Goal: Transaction & Acquisition: Purchase product/service

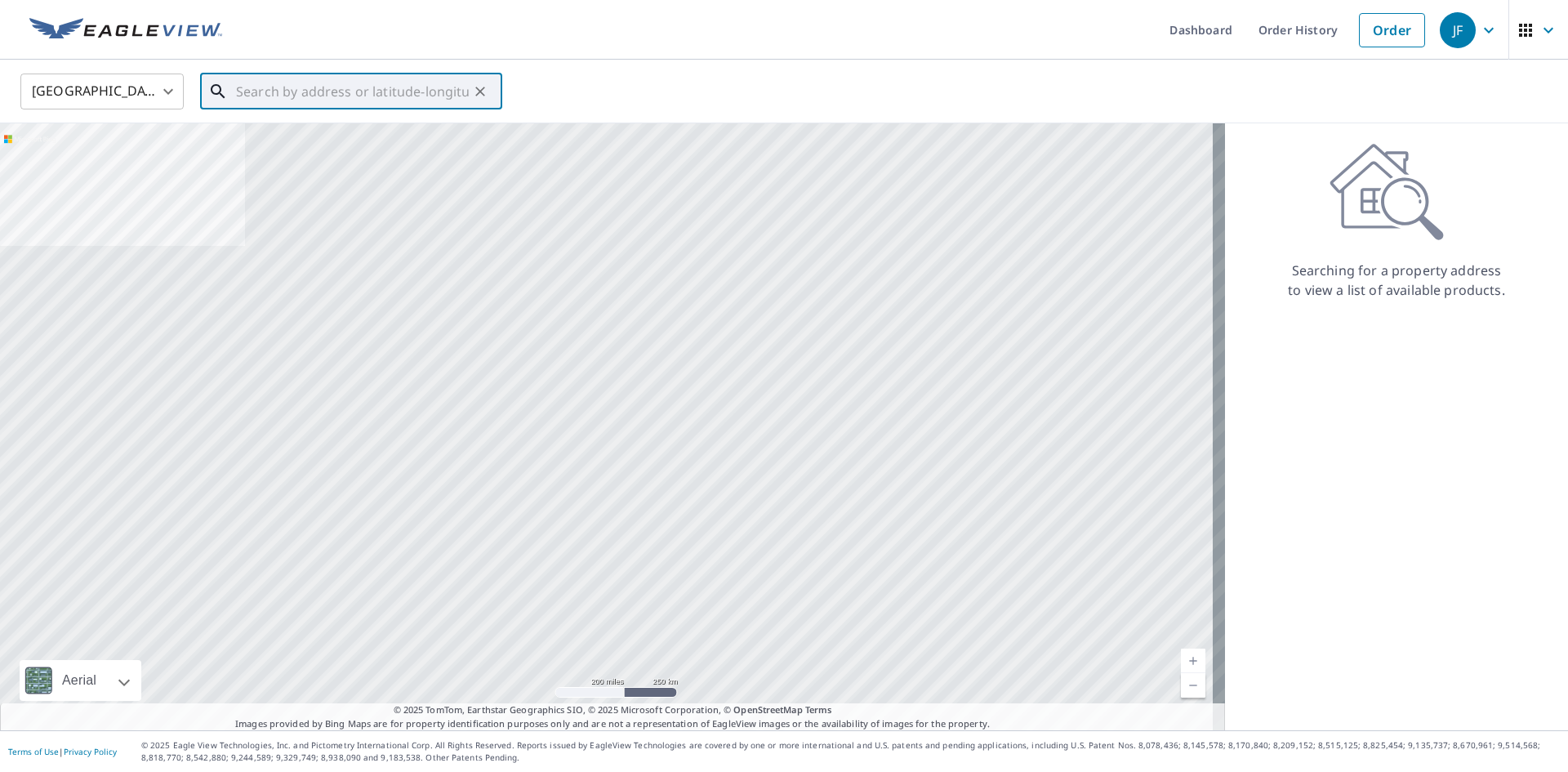
click at [378, 96] on input "text" at bounding box center [352, 91] width 233 height 46
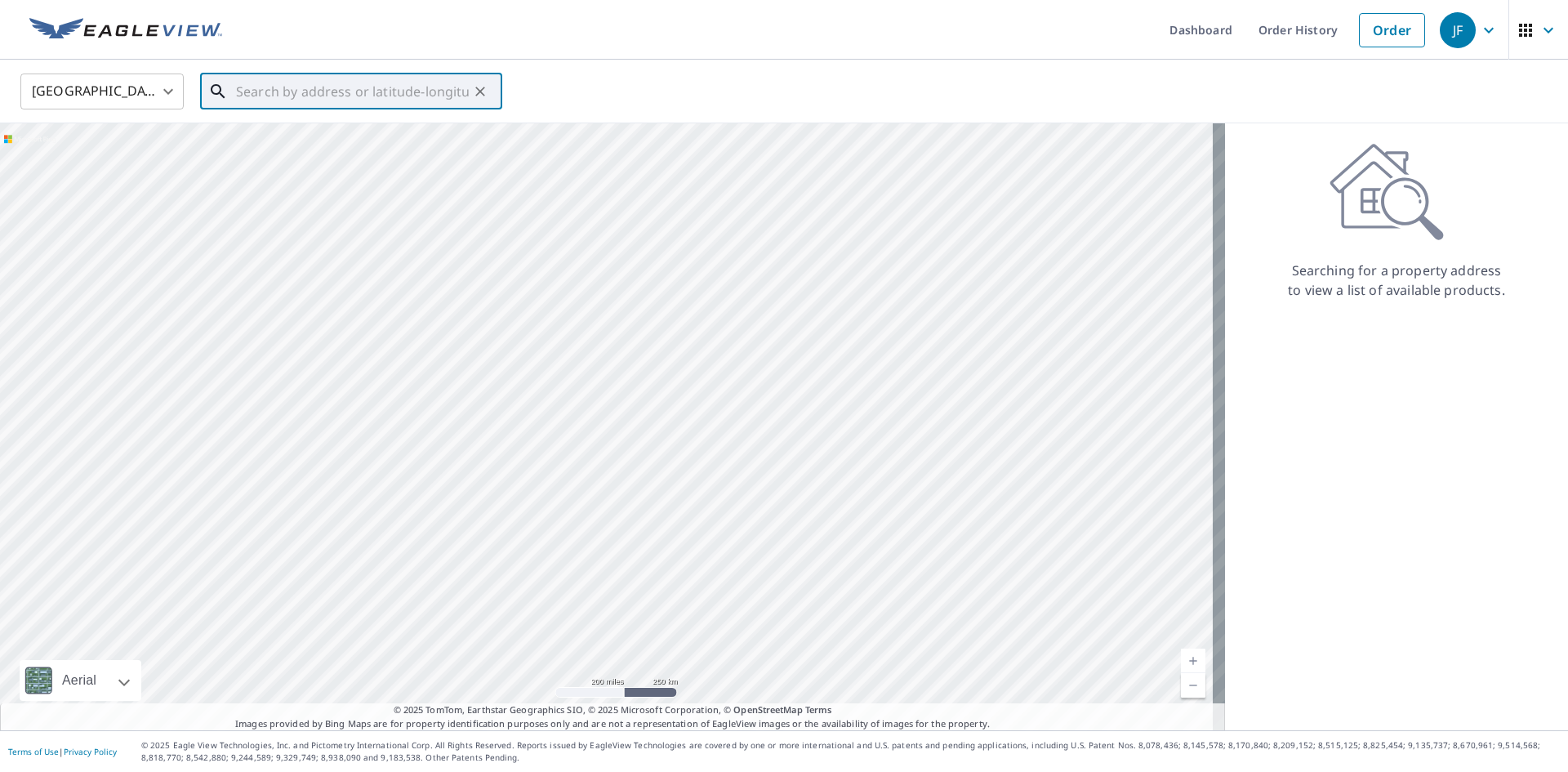
type input "2"
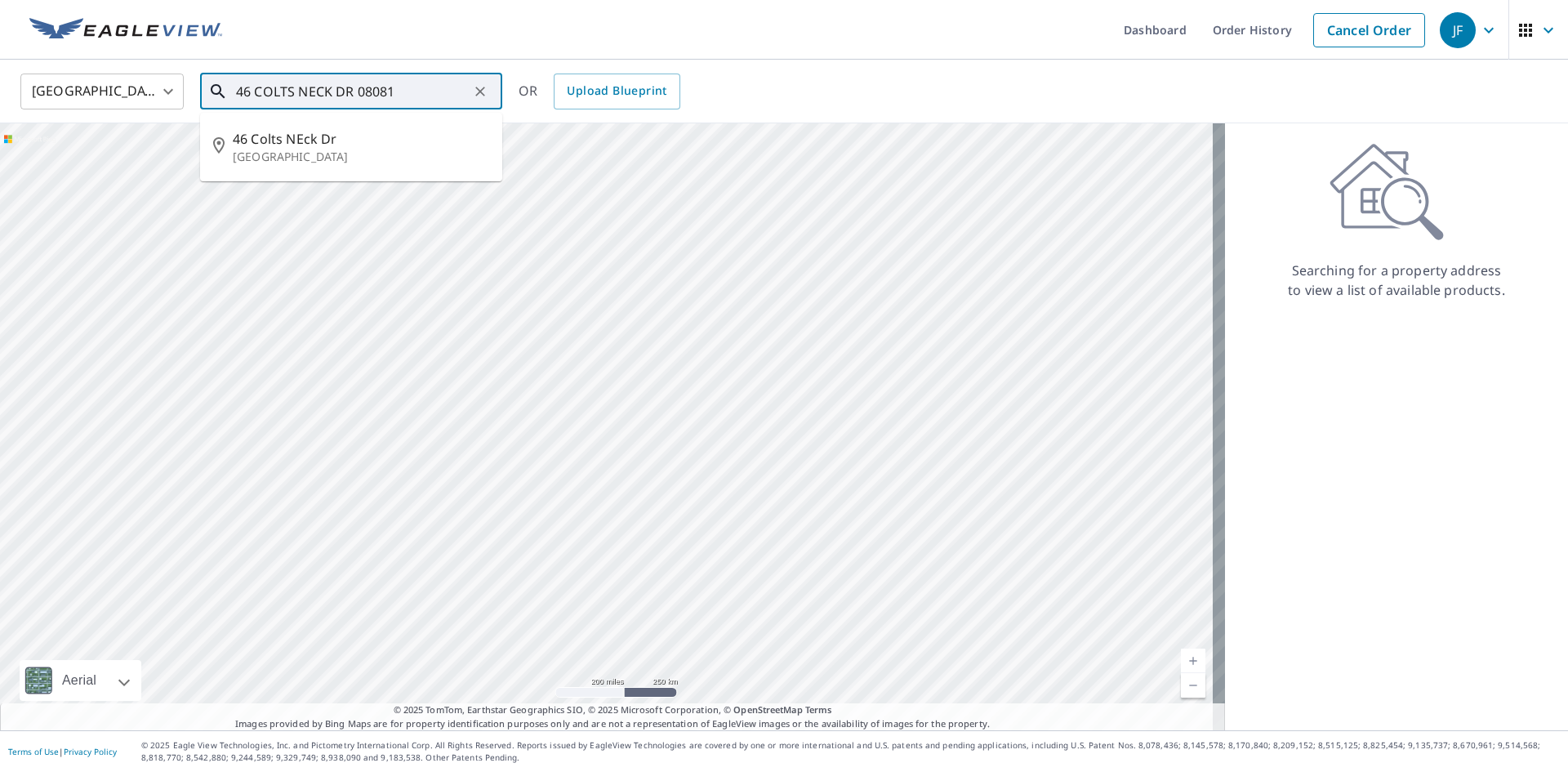
type input "46 COLTS NECK DR 08081"
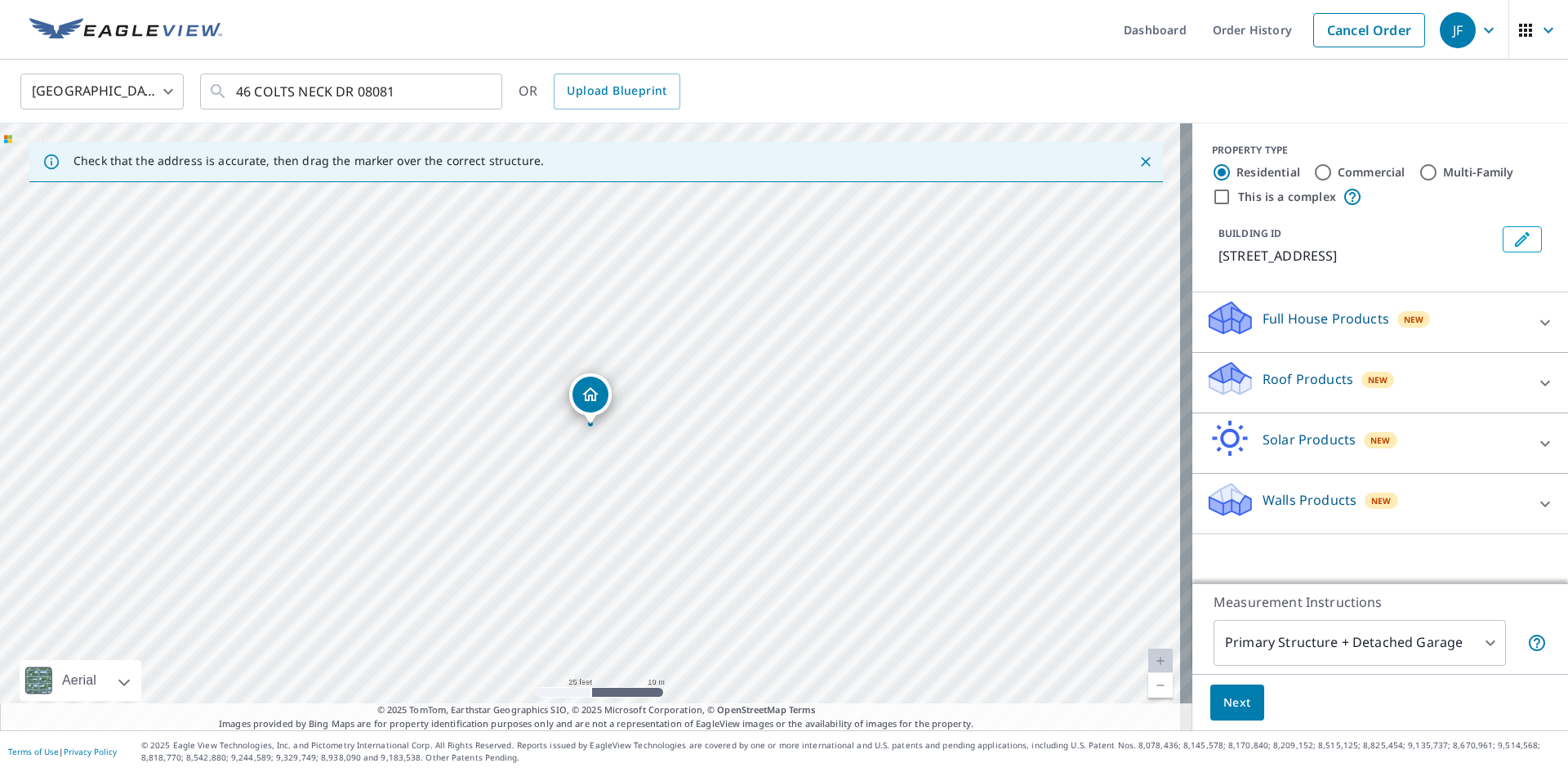
click at [1273, 386] on p "Roof Products" at bounding box center [1308, 379] width 90 height 20
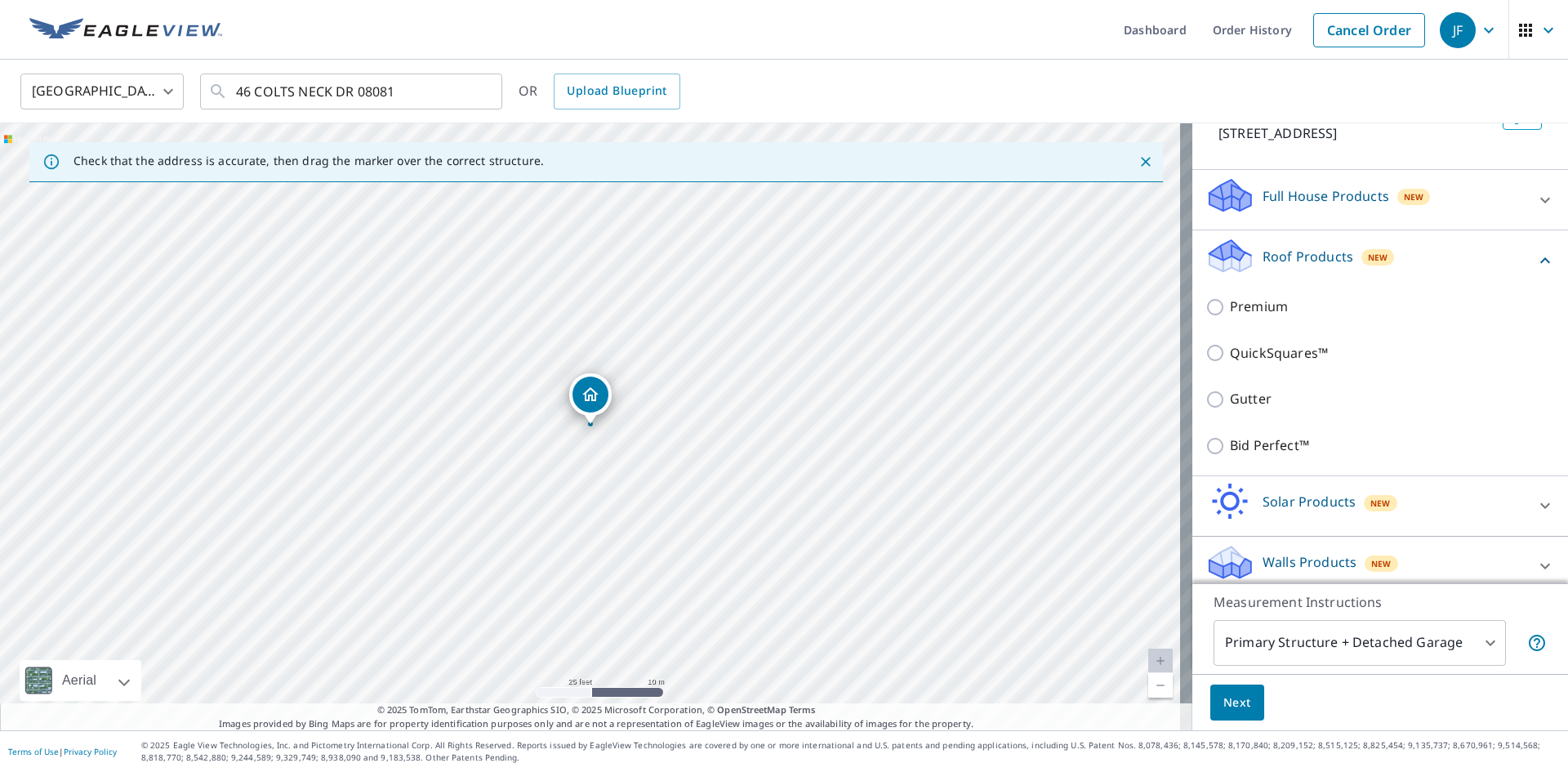
scroll to position [129, 0]
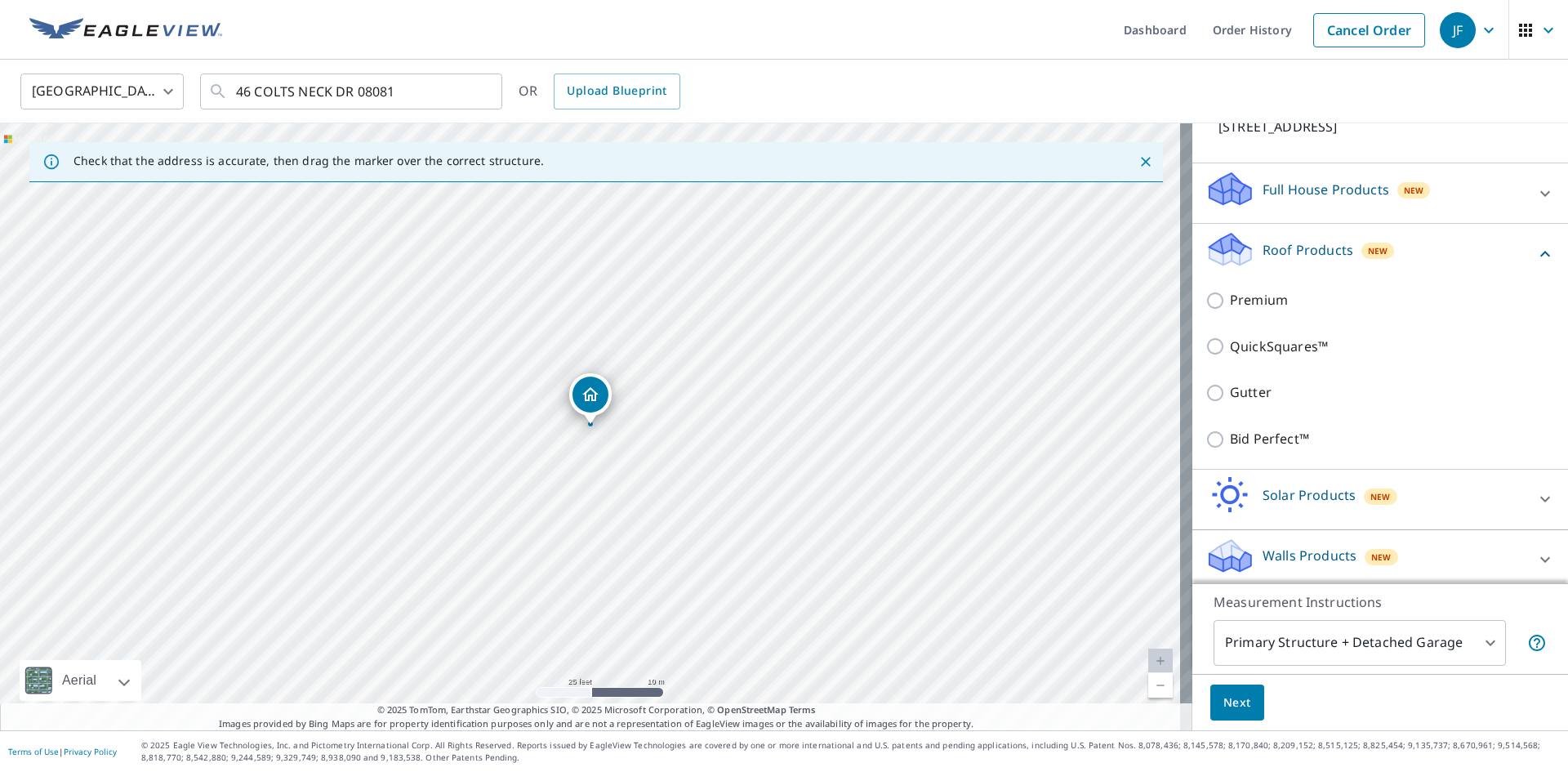
click at [1241, 439] on p "Bid Perfect™" at bounding box center [1269, 439] width 79 height 21
click at [1230, 439] on input "Bid Perfect™" at bounding box center [1218, 439] width 25 height 20
checkbox input "true"
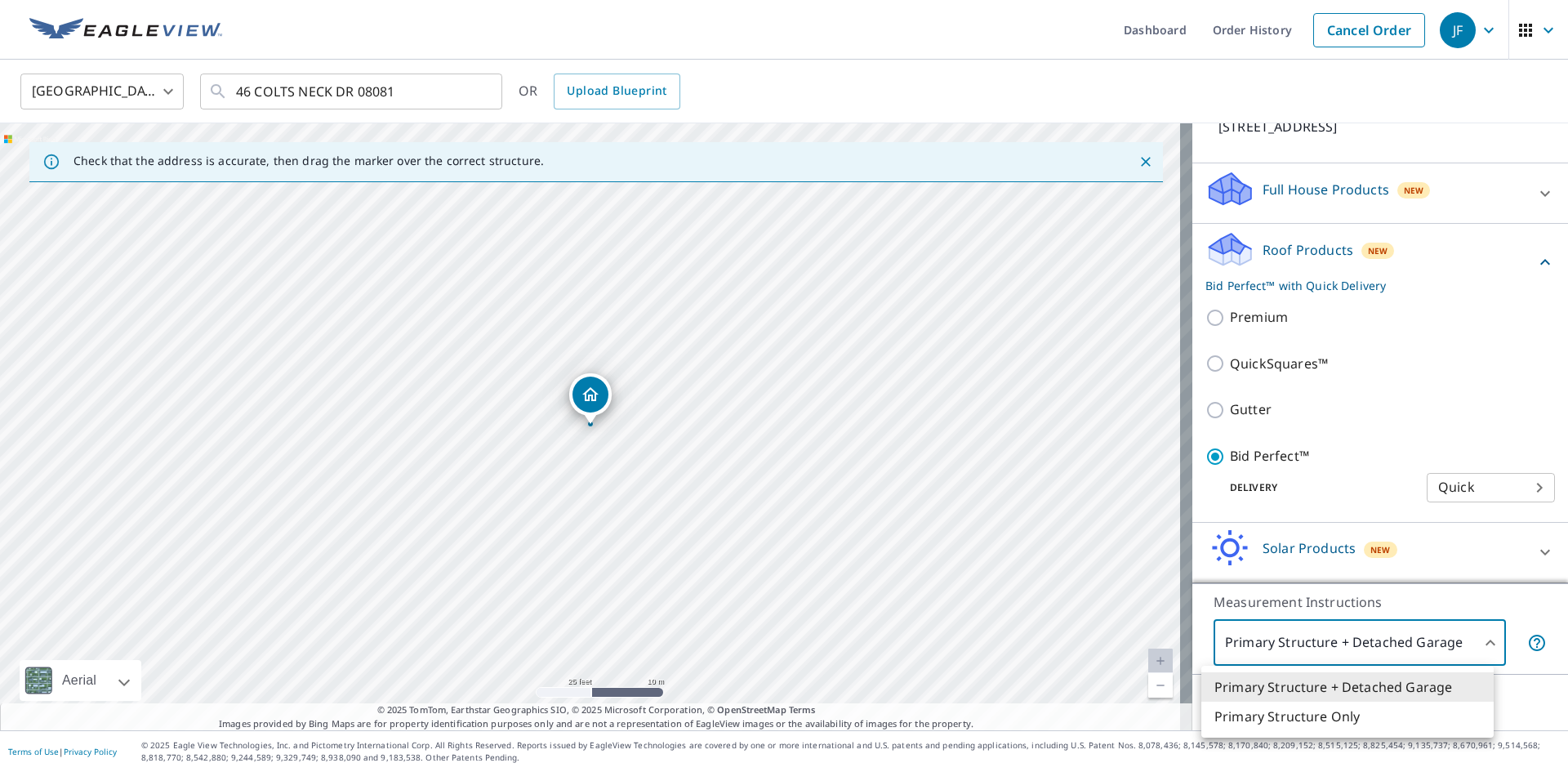
drag, startPoint x: 1260, startPoint y: 643, endPoint x: 1264, endPoint y: 679, distance: 36.2
click at [1258, 644] on body "JF JF Dashboard Order History Cancel Order JF [GEOGRAPHIC_DATA] [GEOGRAPHIC_DAT…" at bounding box center [784, 386] width 1568 height 772
click at [1260, 717] on li "Primary Structure Only" at bounding box center [1347, 717] width 292 height 30
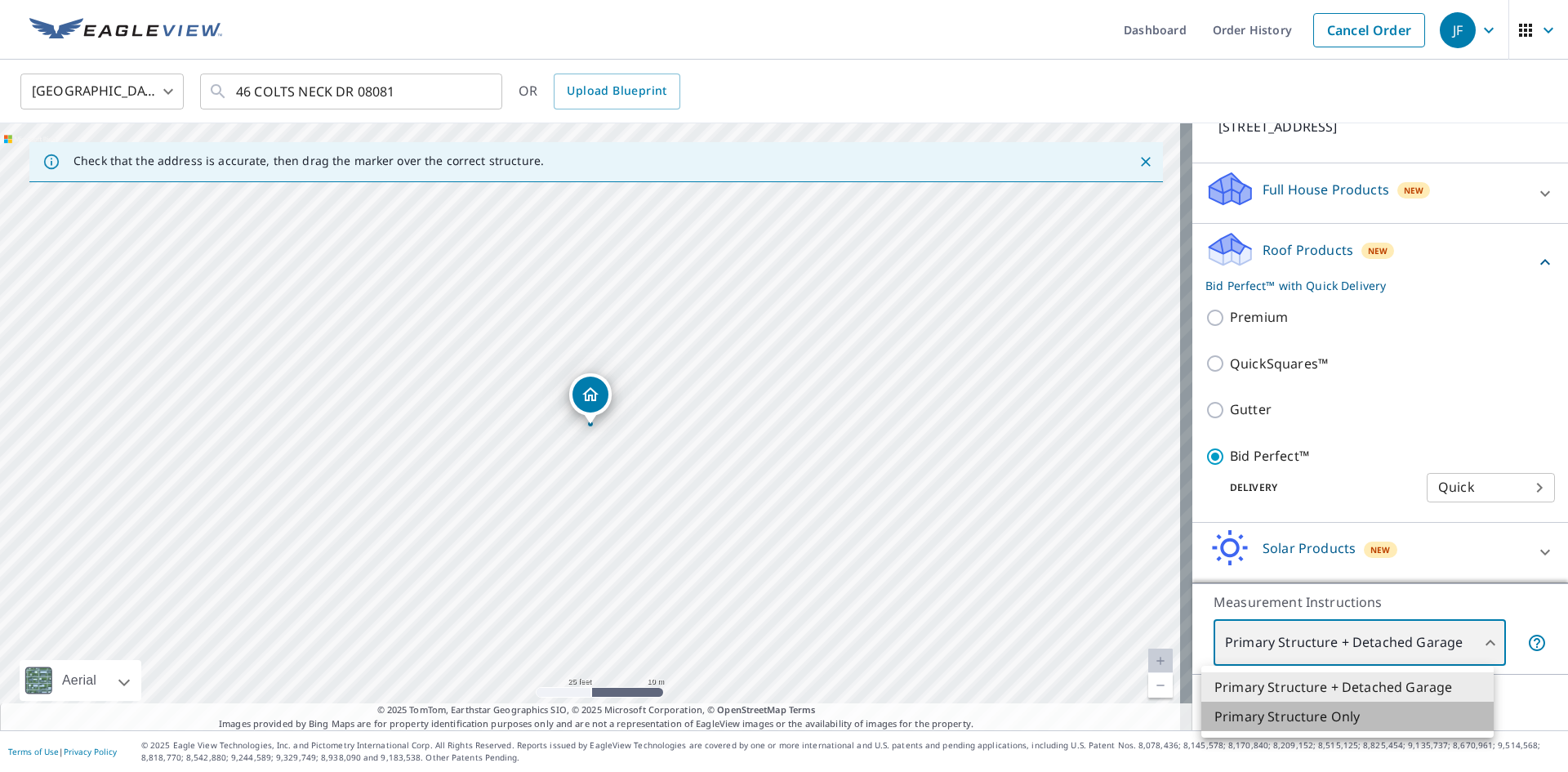
type input "2"
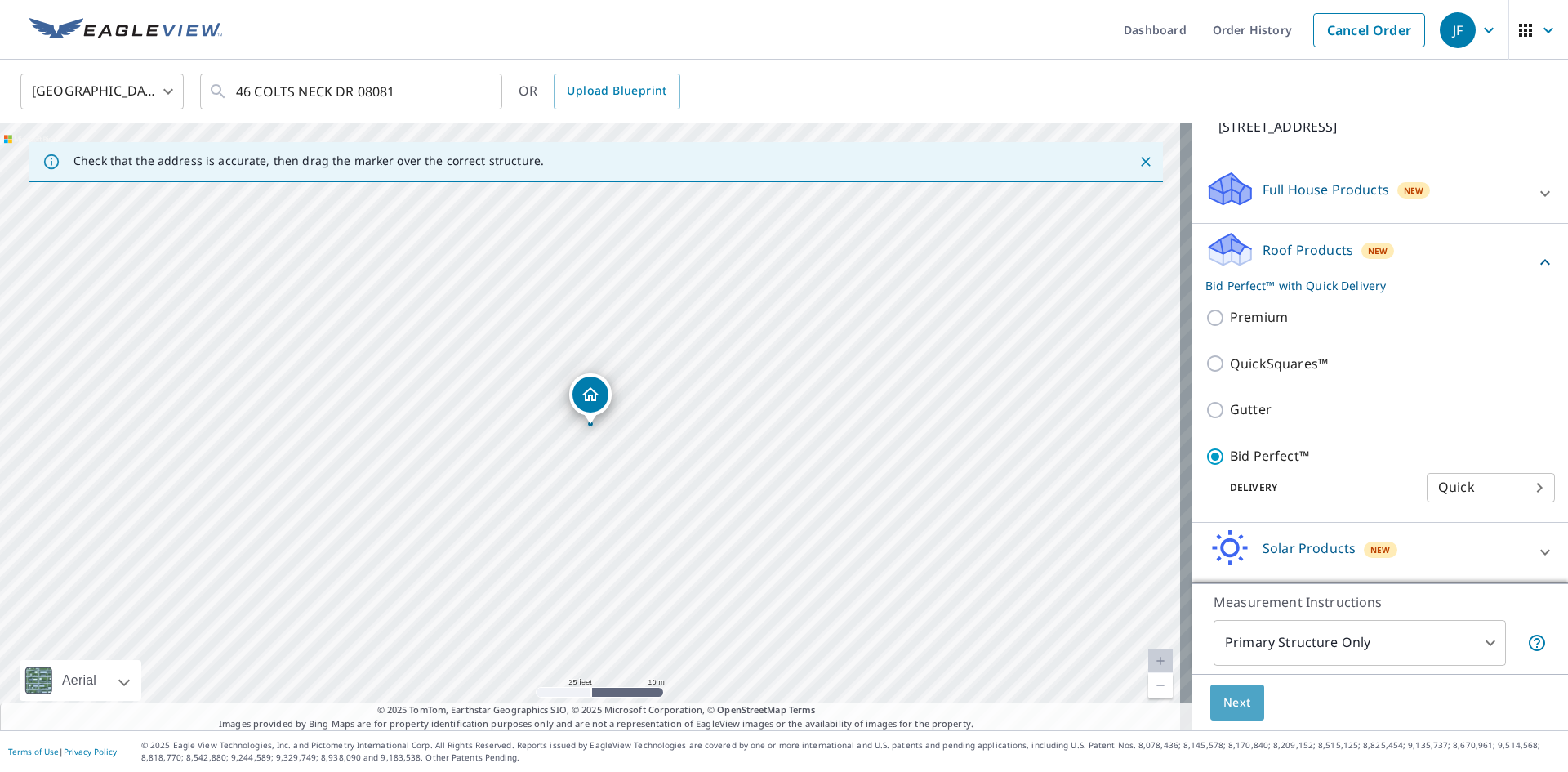
click at [1235, 702] on span "Next" at bounding box center [1237, 703] width 28 height 21
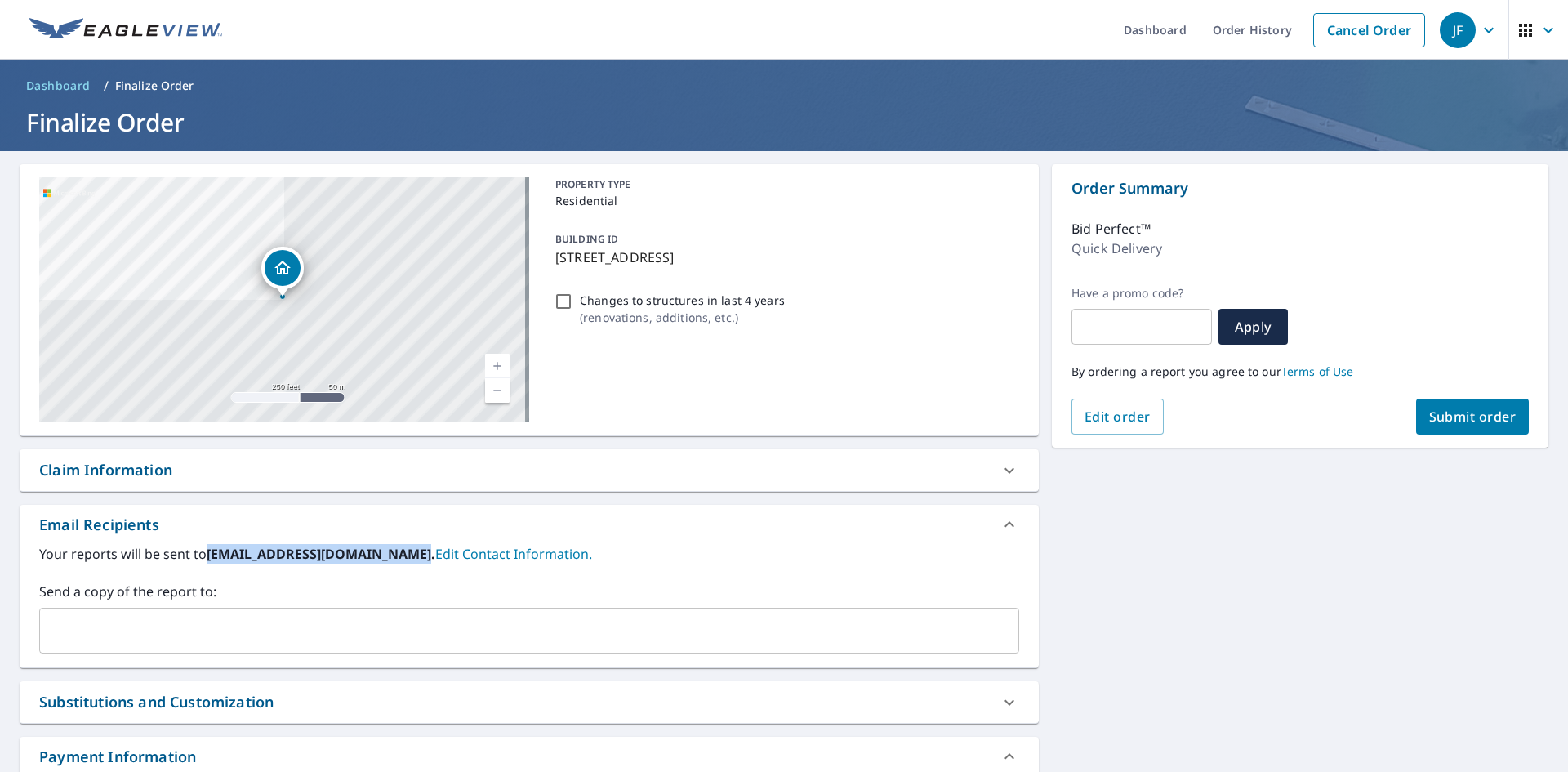
drag, startPoint x: 209, startPoint y: 557, endPoint x: 405, endPoint y: 565, distance: 196.2
click at [405, 564] on div "Your reports will be sent to [EMAIL_ADDRESS][DOMAIN_NAME]. Edit Contact Informa…" at bounding box center [529, 598] width 980 height 109
copy b "[EMAIL_ADDRESS][DOMAIN_NAME]"
click at [415, 630] on input "text" at bounding box center [517, 631] width 941 height 31
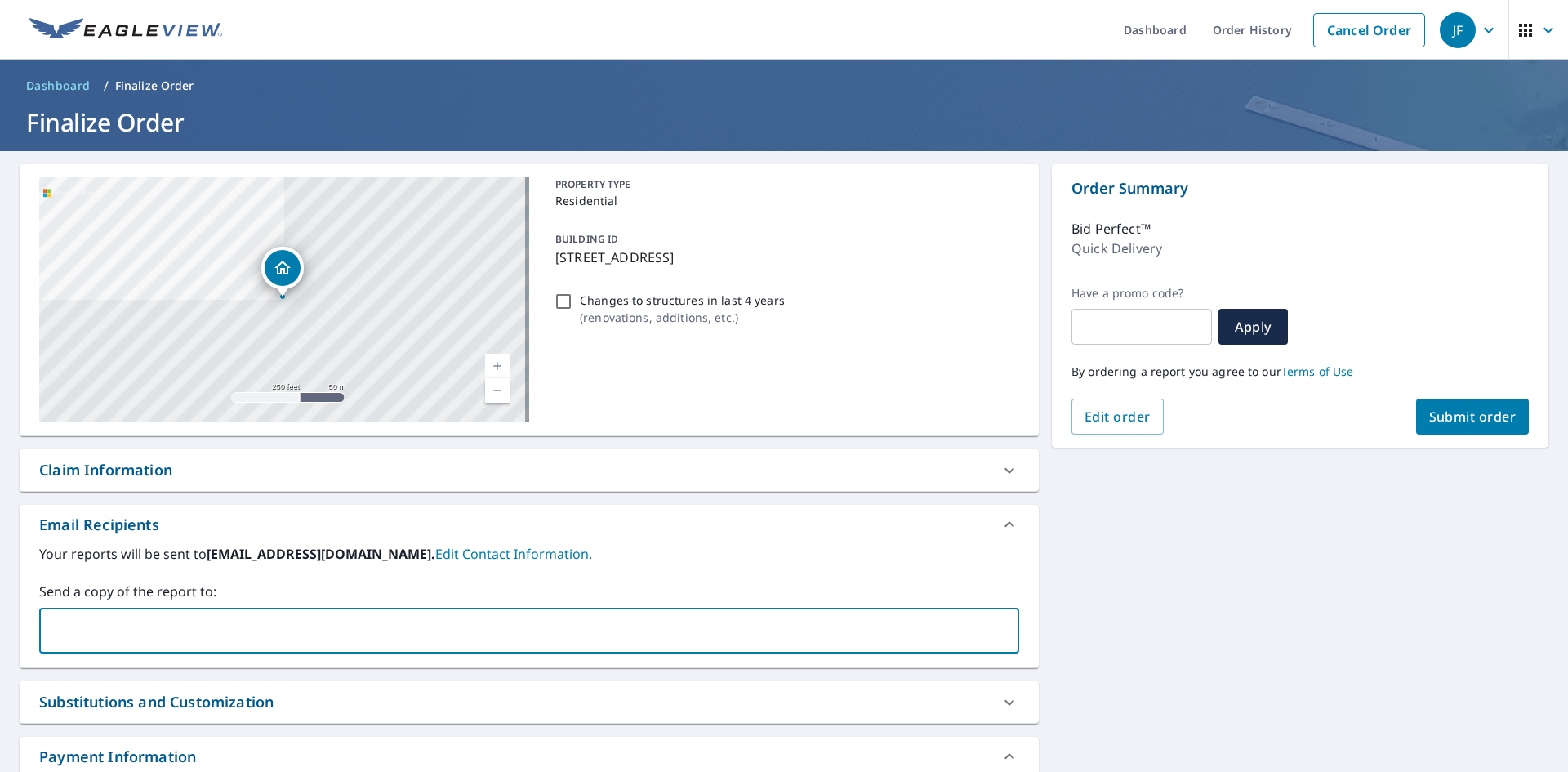
paste input "[EMAIL_ADDRESS][DOMAIN_NAME]"
type input "[EMAIL_ADDRESS][DOMAIN_NAME]"
click at [369, 578] on div "Your reports will be sent to [EMAIL_ADDRESS][DOMAIN_NAME]. Edit Contact Informa…" at bounding box center [529, 598] width 980 height 109
click at [343, 623] on input "text" at bounding box center [624, 631] width 729 height 31
paste input "[EMAIL_ADDRESS][DOMAIN_NAME]"
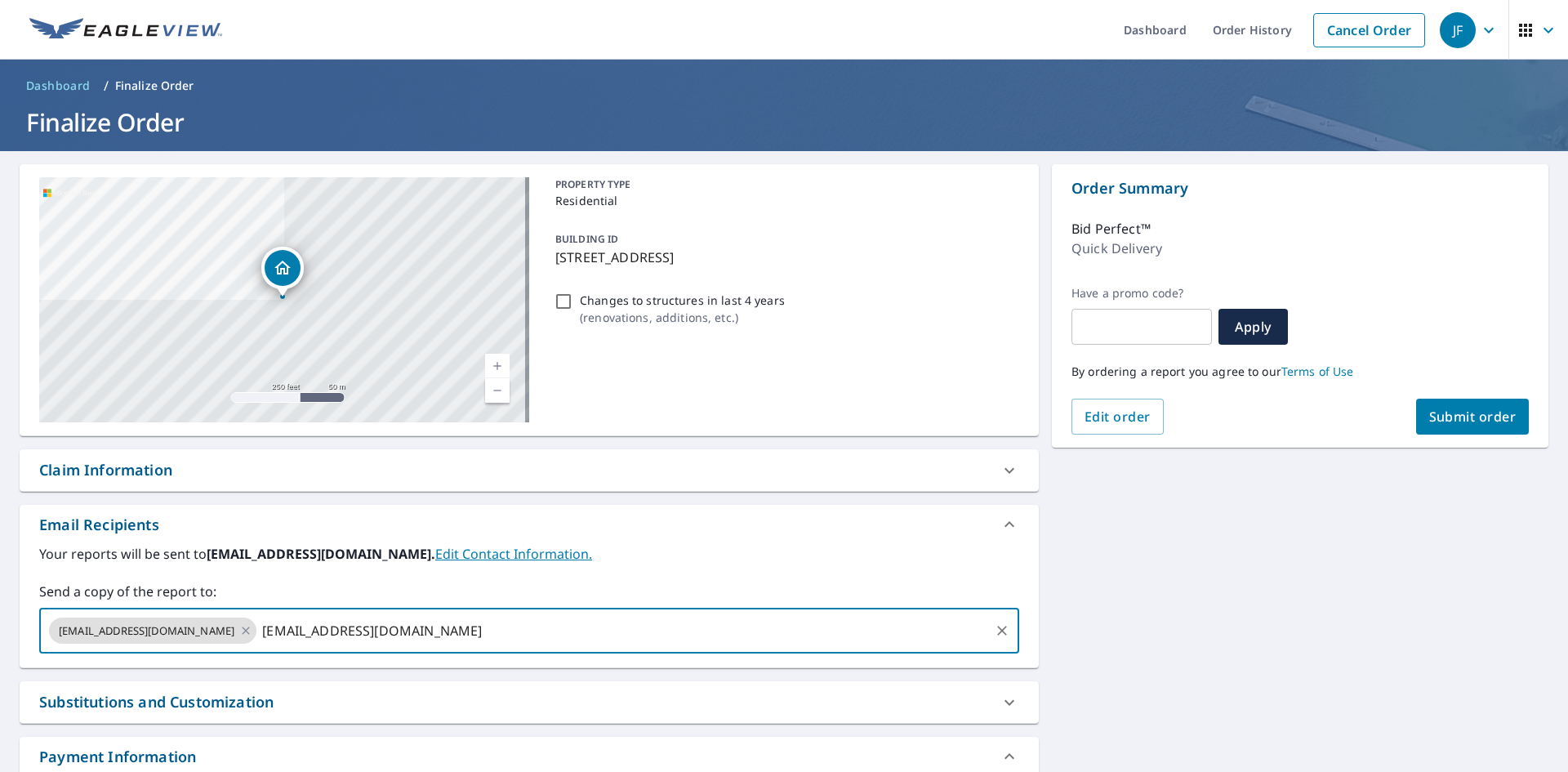
type input "[EMAIL_ADDRESS][DOMAIN_NAME]"
click at [343, 595] on label "Send a copy of the report to:" at bounding box center [529, 592] width 980 height 20
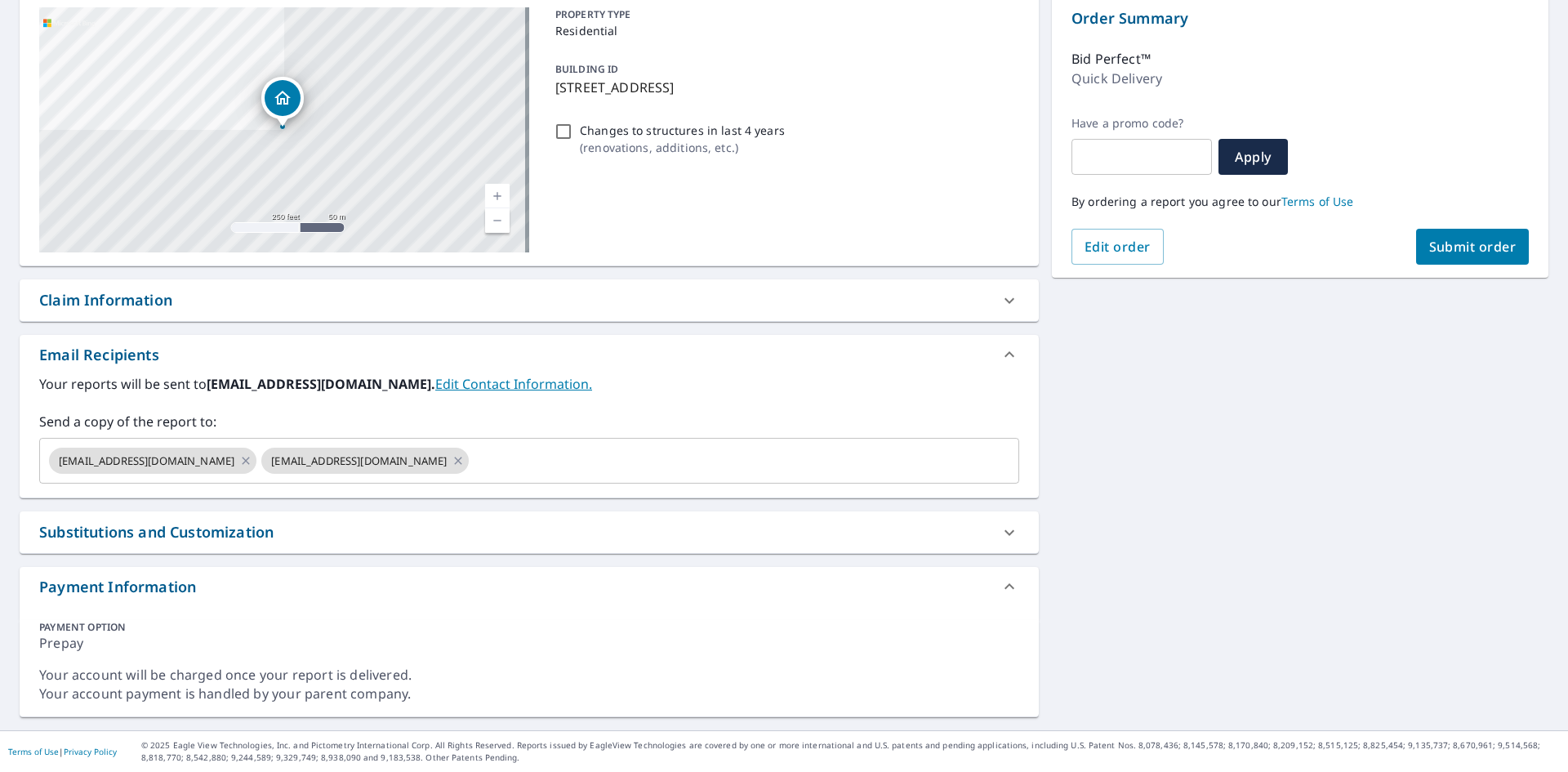
click at [1470, 249] on span "Submit order" at bounding box center [1473, 247] width 87 height 18
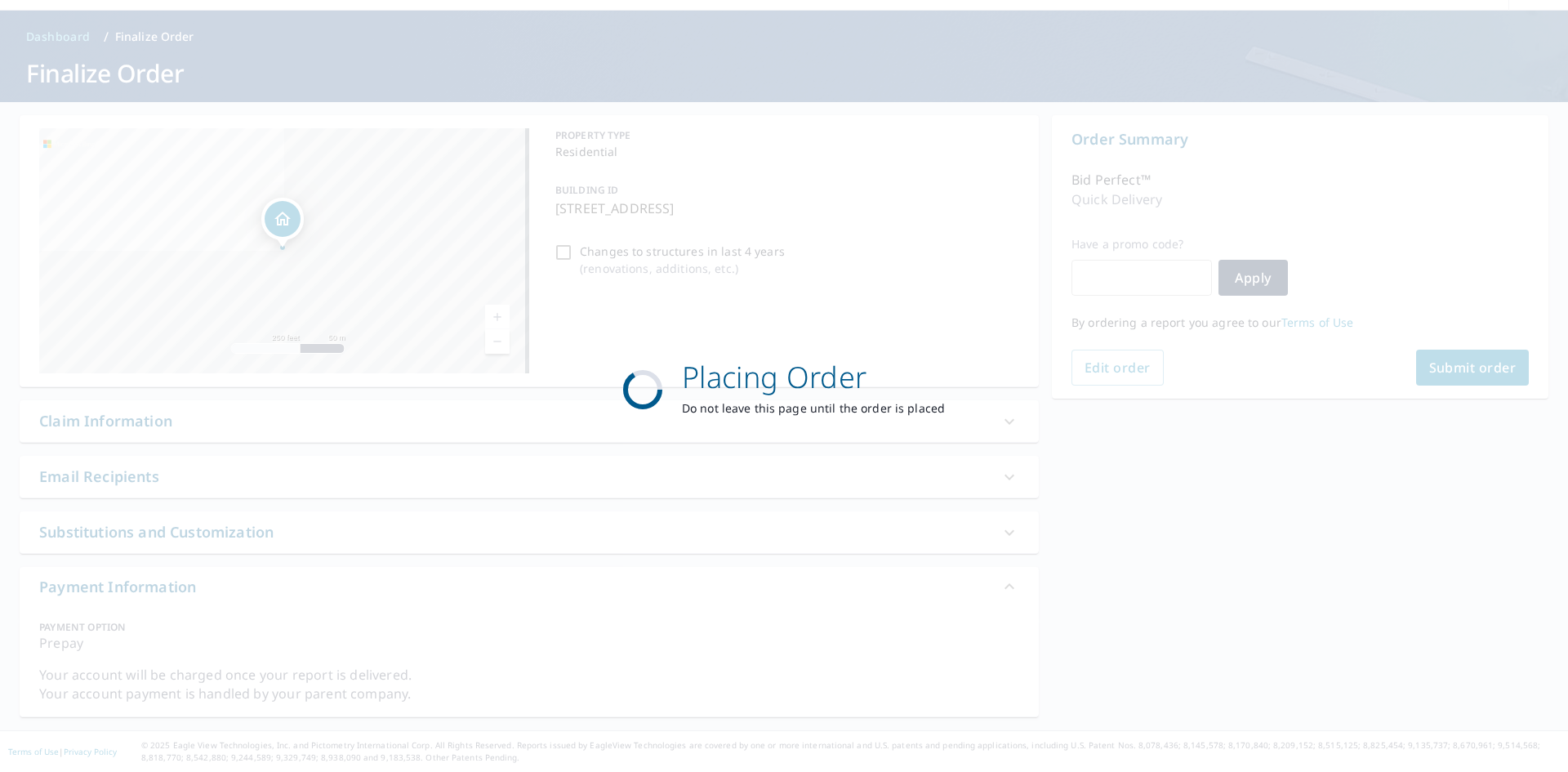
scroll to position [49, 0]
